Goal: Task Accomplishment & Management: Use online tool/utility

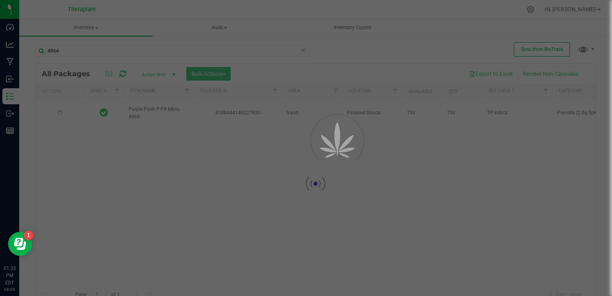
type input "[DATE]"
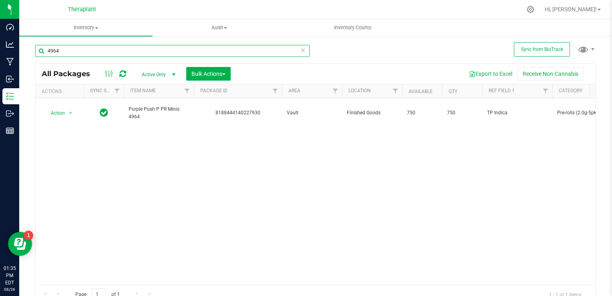
click at [75, 50] on input "4964" at bounding box center [172, 51] width 274 height 12
type input "4971"
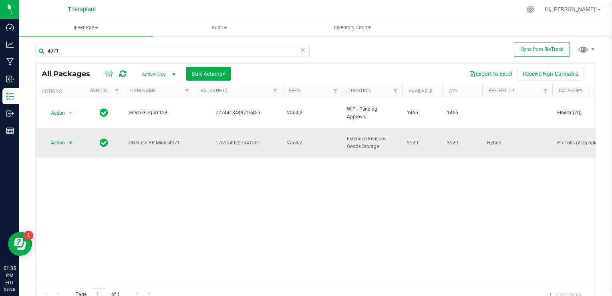
click at [56, 137] on span "Action" at bounding box center [55, 142] width 22 height 11
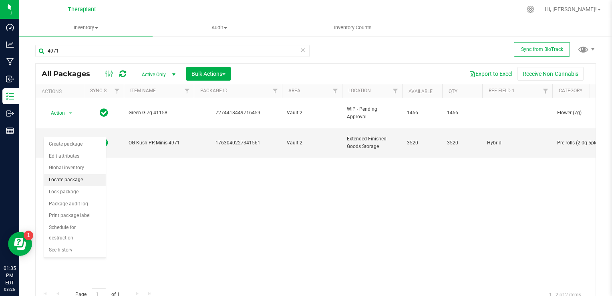
click at [64, 179] on li "Locate package" at bounding box center [75, 180] width 62 height 12
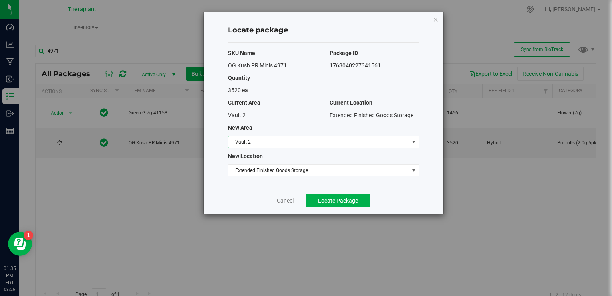
click at [266, 147] on span "Vault 2" at bounding box center [318, 141] width 181 height 11
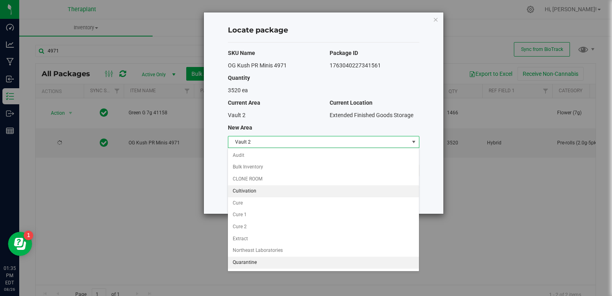
scroll to position [32, 0]
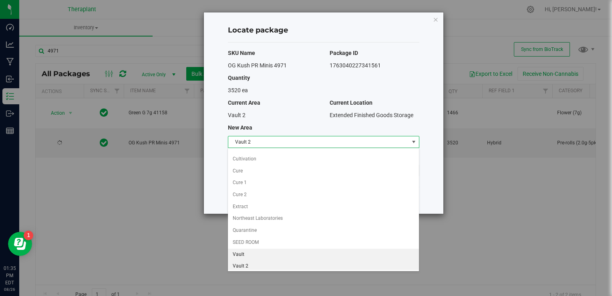
click at [260, 249] on li "Vault" at bounding box center [323, 254] width 191 height 12
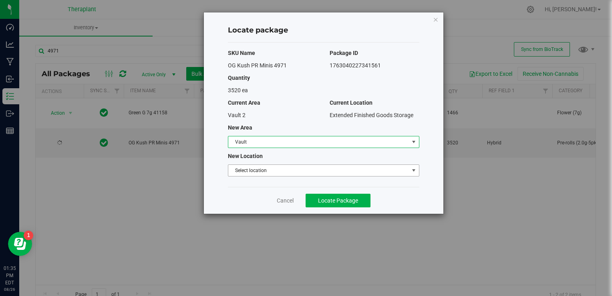
click at [256, 171] on span "Select location" at bounding box center [318, 170] width 181 height 11
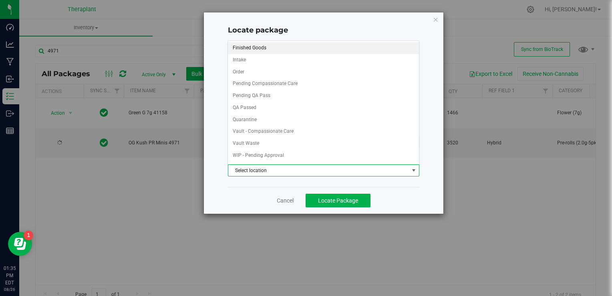
click at [258, 46] on li "Finished Goods" at bounding box center [323, 48] width 191 height 12
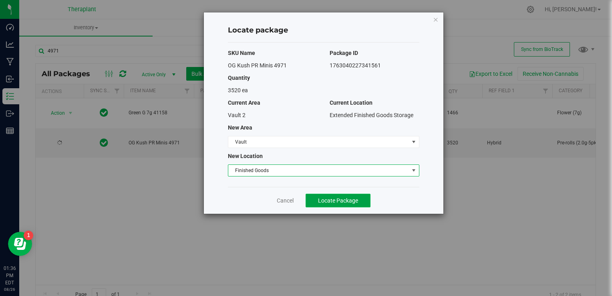
click at [345, 201] on span "Locate Package" at bounding box center [338, 200] width 40 height 6
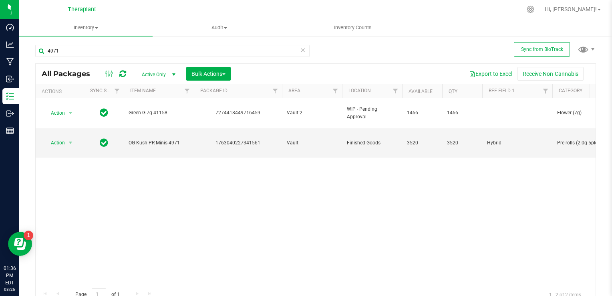
click at [300, 48] on icon at bounding box center [303, 50] width 6 height 10
